Goal: Navigation & Orientation: Find specific page/section

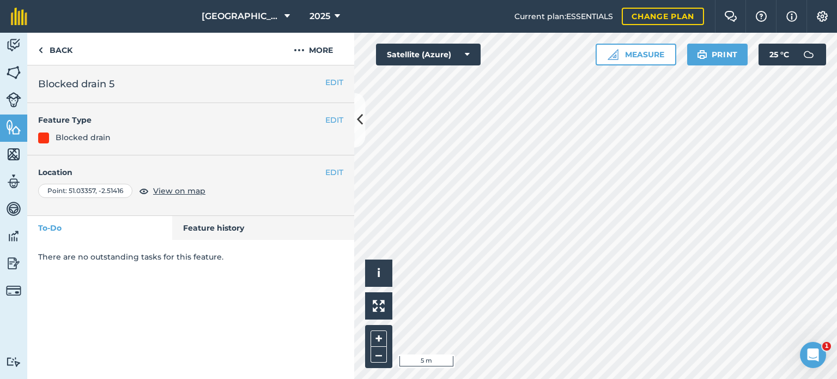
click at [563, 378] on html "Manor Farm 2025 Current plan : ESSENTIALS Change plan Farm Chat Help Info Setti…" at bounding box center [418, 189] width 837 height 379
click at [492, 378] on html "Manor Farm 2025 Current plan : ESSENTIALS Change plan Farm Chat Help Info Setti…" at bounding box center [418, 189] width 837 height 379
click at [596, 378] on html "Manor Farm 2025 Current plan : ESSENTIALS Change plan Farm Chat Help Info Setti…" at bounding box center [418, 189] width 837 height 379
click at [343, 211] on div "Activity Fields Livestock Features Maps Team Vehicles Data Reporting Billing Tu…" at bounding box center [418, 206] width 837 height 346
click at [283, 215] on div "Activity Fields Livestock Features Maps Team Vehicles Data Reporting Billing Tu…" at bounding box center [418, 206] width 837 height 346
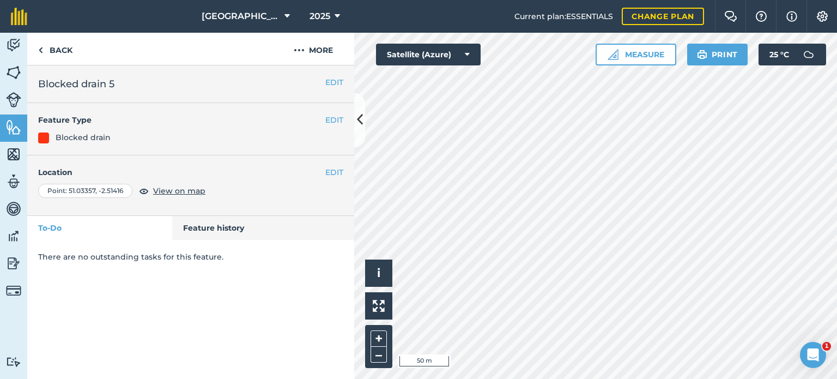
click at [324, 378] on html "Manor Farm 2025 Current plan : ESSENTIALS Change plan Farm Chat Help Info Setti…" at bounding box center [418, 189] width 837 height 379
click at [327, 247] on div "Activity Fields Livestock Features Maps Team Vehicles Data Reporting Billing Tu…" at bounding box center [418, 206] width 837 height 346
click at [14, 20] on img at bounding box center [19, 16] width 16 height 17
